Goal: Check status: Check status

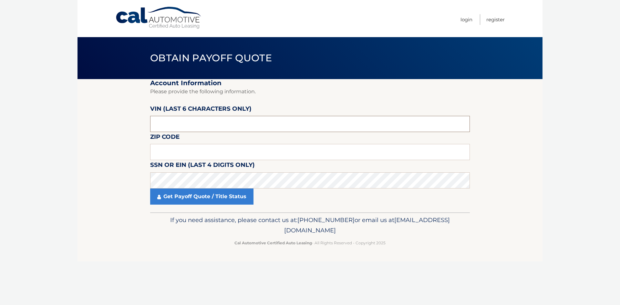
click at [194, 117] on input "text" at bounding box center [310, 124] width 320 height 16
type input "P*****"
type input "509298"
click at [187, 150] on input "text" at bounding box center [310, 152] width 320 height 16
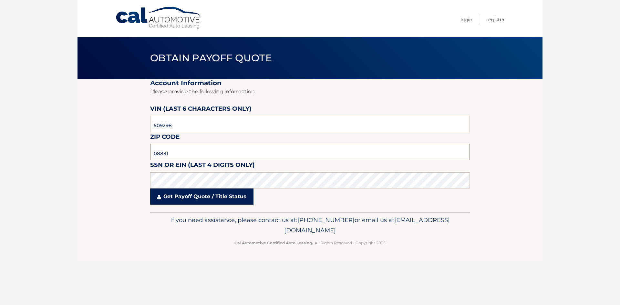
type input "08831"
click at [186, 199] on link "Get Payoff Quote / Title Status" at bounding box center [201, 197] width 103 height 16
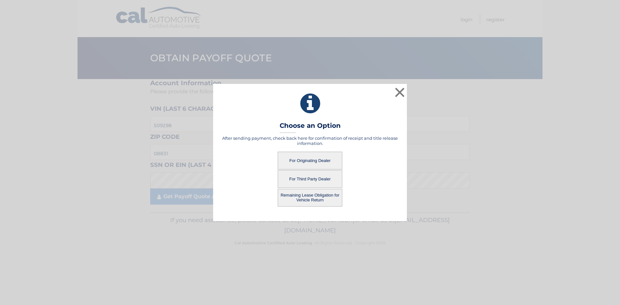
click at [316, 160] on button "For Originating Dealer" at bounding box center [310, 161] width 65 height 18
click at [319, 160] on button "For Originating Dealer" at bounding box center [310, 161] width 65 height 18
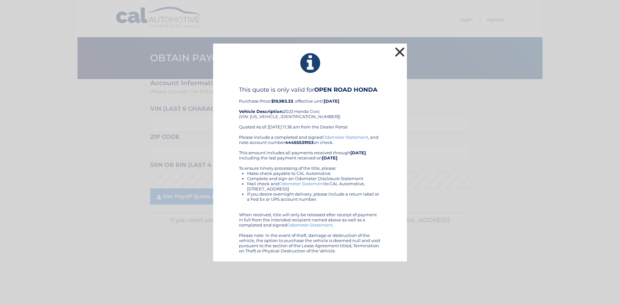
click at [400, 50] on button "×" at bounding box center [399, 52] width 13 height 13
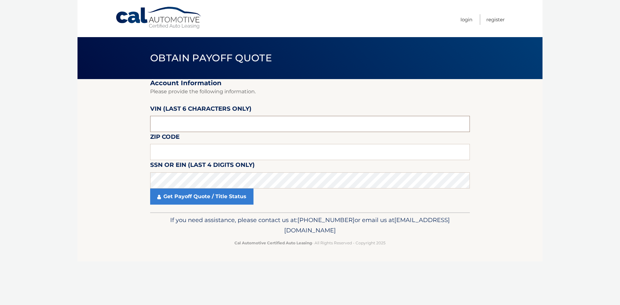
click at [171, 125] on input "text" at bounding box center [310, 124] width 320 height 16
type input "509298"
type input "08831"
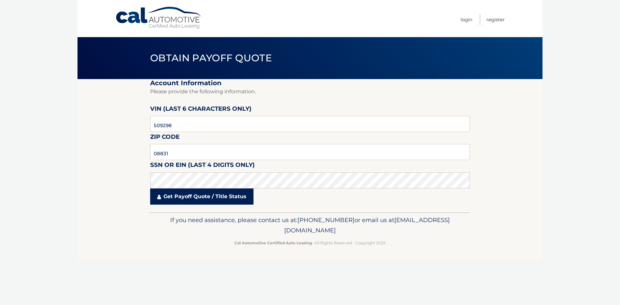
click at [208, 194] on link "Get Payoff Quote / Title Status" at bounding box center [201, 197] width 103 height 16
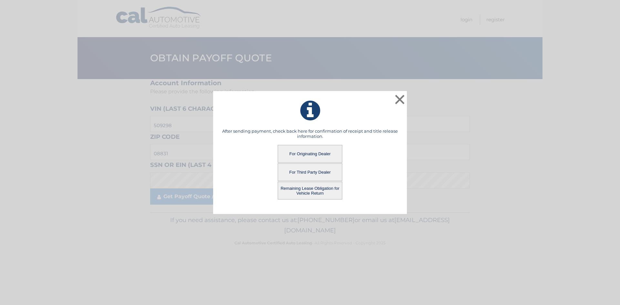
click at [306, 189] on button "Remaining Lease Obligation for Vehicle Return" at bounding box center [310, 191] width 65 height 18
click at [315, 192] on button "Remaining Lease Obligation for Vehicle Return" at bounding box center [310, 191] width 65 height 18
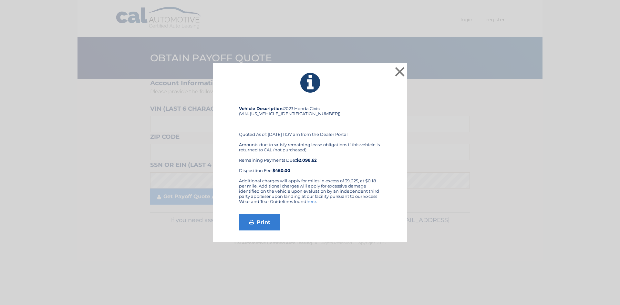
click at [288, 218] on div "Print" at bounding box center [310, 222] width 142 height 16
click at [408, 64] on div "× Vehicle Description: 2023 Honda Civic (VIN: 2HGFE2F56PH509298) Quoted As of: …" at bounding box center [310, 152] width 615 height 179
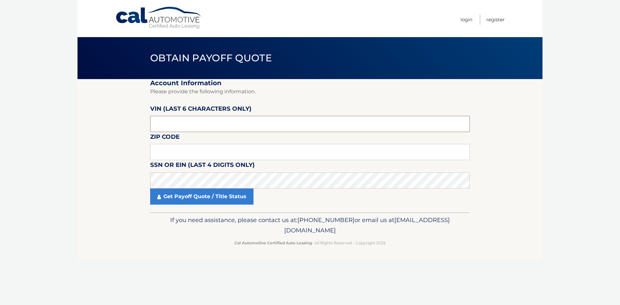
click at [180, 122] on input "text" at bounding box center [310, 124] width 320 height 16
type input "509298"
click at [173, 146] on input "text" at bounding box center [310, 152] width 320 height 16
type input "08831"
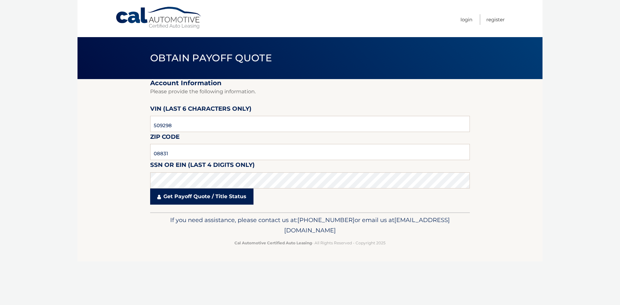
click at [189, 200] on link "Get Payoff Quote / Title Status" at bounding box center [201, 197] width 103 height 16
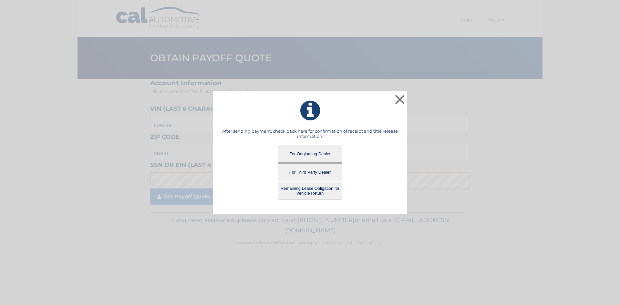
click at [314, 170] on button "For Third Party Dealer" at bounding box center [310, 172] width 65 height 18
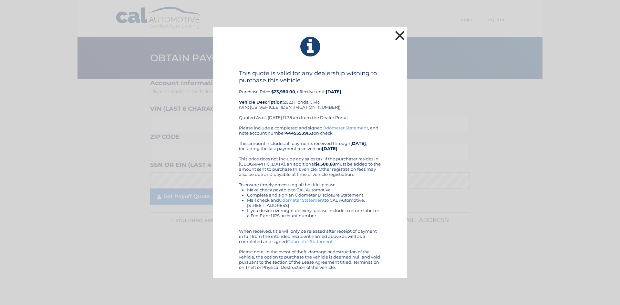
click at [396, 36] on button "×" at bounding box center [399, 35] width 13 height 13
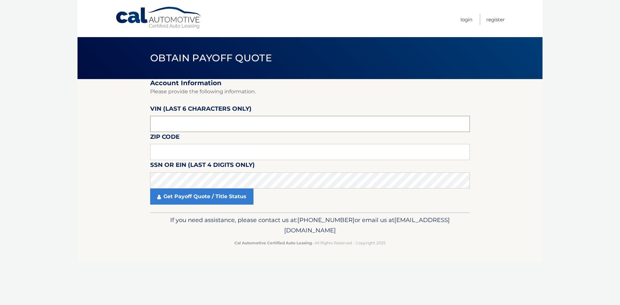
click at [221, 118] on input "text" at bounding box center [310, 124] width 320 height 16
type input "644651"
click at [180, 152] on input "text" at bounding box center [310, 152] width 320 height 16
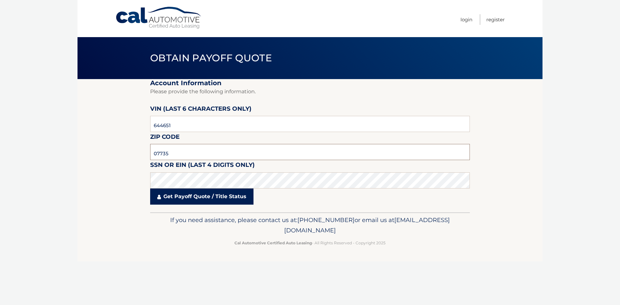
type input "07735"
click at [219, 200] on link "Get Payoff Quote / Title Status" at bounding box center [201, 197] width 103 height 16
click at [210, 195] on body "Cal Automotive Menu Login Register Obtain Payoff Quote" at bounding box center [310, 152] width 620 height 305
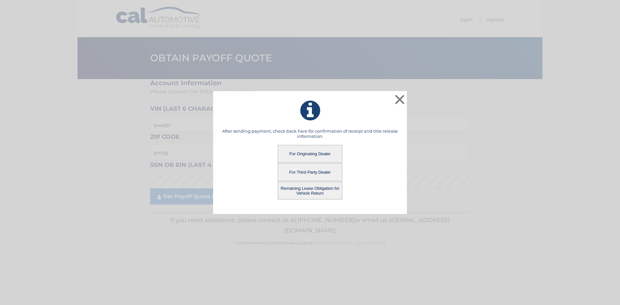
click at [307, 153] on button "For Originating Dealer" at bounding box center [310, 154] width 65 height 18
click at [317, 153] on button "For Originating Dealer" at bounding box center [310, 154] width 65 height 18
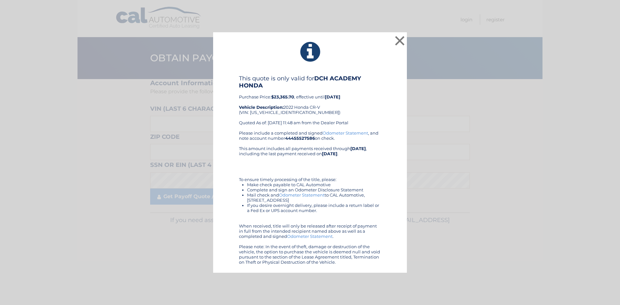
drag, startPoint x: 238, startPoint y: 75, endPoint x: 366, endPoint y: 265, distance: 228.6
click at [366, 265] on div "This quote is only valid for DCH ACADEMY HONDA Purchase Price: $23,365.70 , eff…" at bounding box center [310, 170] width 178 height 190
click at [278, 123] on div "This quote is only valid for DCH ACADEMY HONDA Purchase Price: $23,365.70 , eff…" at bounding box center [310, 103] width 142 height 56
click at [284, 98] on b "$23,365.70" at bounding box center [282, 96] width 23 height 5
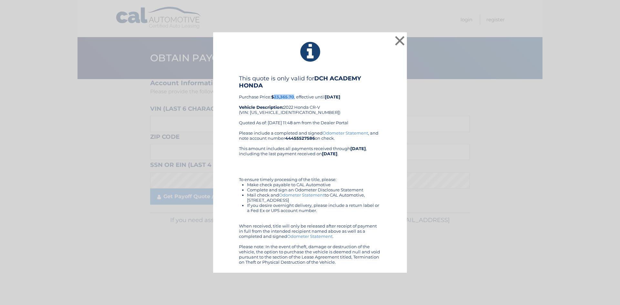
copy b "23,365.70"
